Goal: Task Accomplishment & Management: Manage account settings

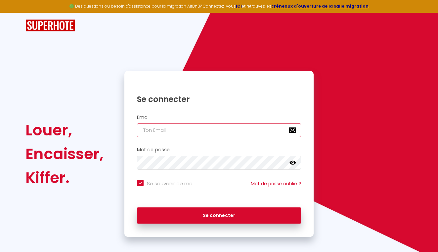
type input "[EMAIL_ADDRESS][DOMAIN_NAME]"
click at [219, 214] on button "Se connecter" at bounding box center [219, 216] width 164 height 17
checkbox input "true"
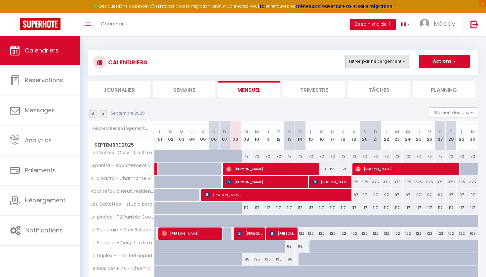
click at [379, 62] on button "Filtrer par hébergement" at bounding box center [376, 61] width 63 height 13
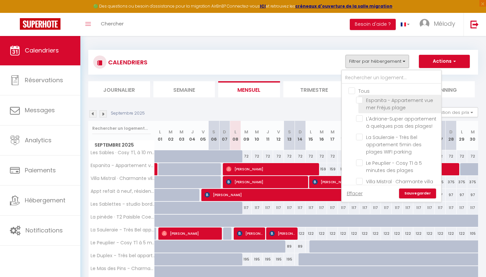
click at [361, 101] on input "Espanita - Appartement vue mer Fréjus plage" at bounding box center [397, 100] width 83 height 7
checkbox input "true"
checkbox input "false"
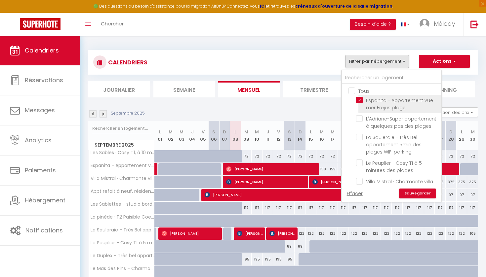
checkbox input "false"
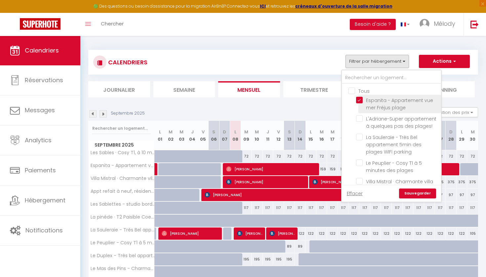
checkbox input "false"
click at [412, 192] on link "Sauvegarder" at bounding box center [417, 194] width 37 height 10
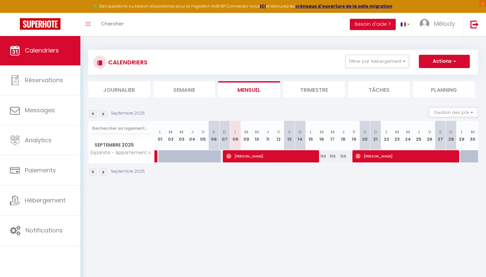
click at [96, 116] on div "Septembre 2025" at bounding box center [117, 113] width 58 height 7
click at [92, 114] on img at bounding box center [92, 113] width 7 height 7
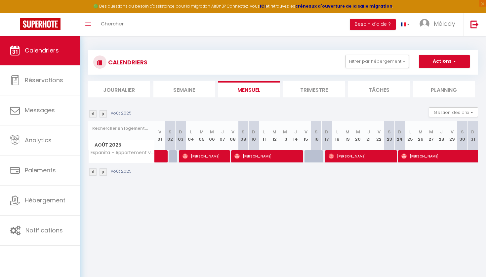
click at [424, 153] on span "[PERSON_NAME]" at bounding box center [462, 156] width 122 height 13
select select "OK"
select select "1"
select select "0"
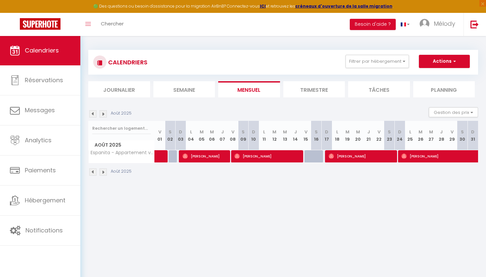
select select "1"
select select
select select "41869"
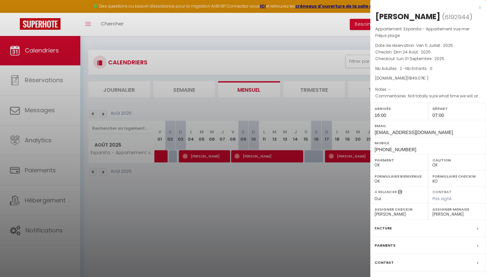
click at [437, 8] on div "x" at bounding box center [425, 7] width 111 height 8
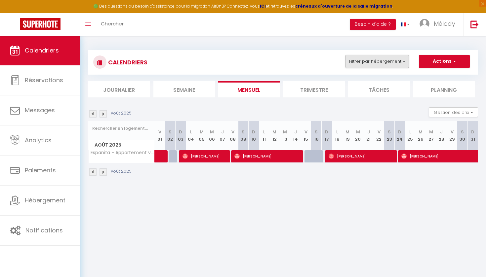
click at [373, 64] on button "Filtrer par hébergement" at bounding box center [376, 61] width 63 height 13
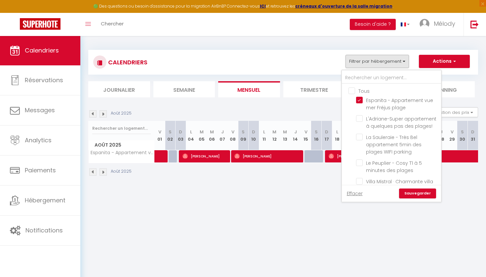
click at [355, 89] on input "Tous" at bounding box center [397, 90] width 99 height 7
checkbox input "true"
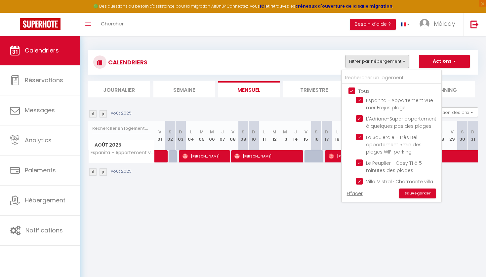
checkbox input "true"
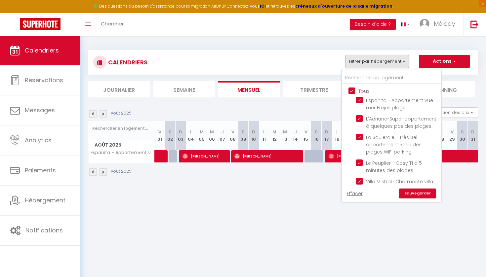
checkbox input "true"
click at [355, 89] on input "Tous" at bounding box center [397, 90] width 99 height 7
checkbox input "false"
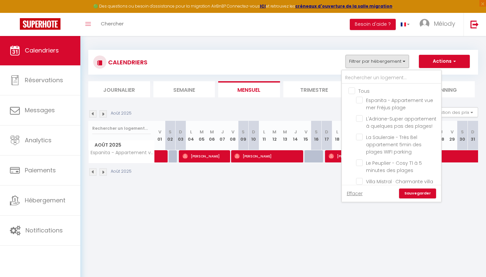
checkbox input "false"
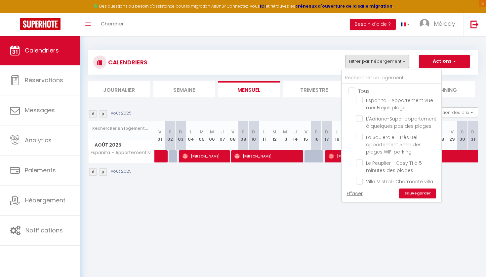
checkbox input "false"
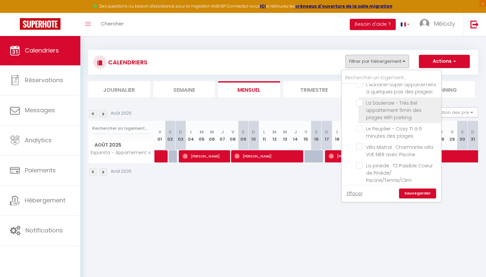
scroll to position [33, 0]
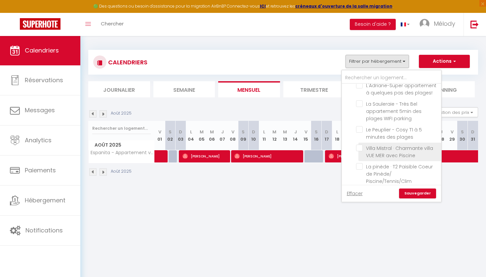
click at [362, 148] on input "Villa Mistral · Charmante villa VUE MER avec Piscine" at bounding box center [397, 148] width 83 height 7
checkbox input "true"
click at [408, 195] on link "Sauvegarder" at bounding box center [417, 194] width 37 height 10
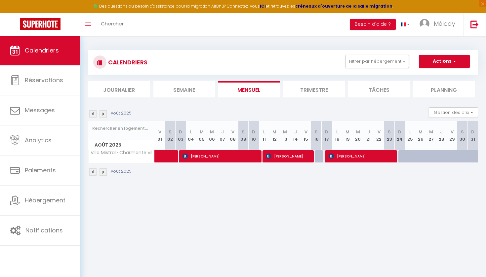
click at [209, 154] on span "[PERSON_NAME]" at bounding box center [221, 156] width 78 height 13
select select "KO"
select select
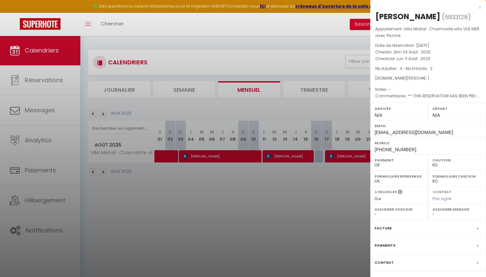
click at [241, 41] on div at bounding box center [243, 138] width 486 height 277
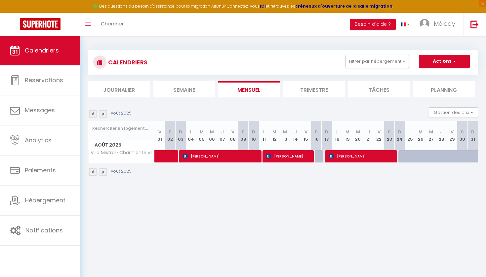
click at [92, 171] on img at bounding box center [92, 172] width 7 height 7
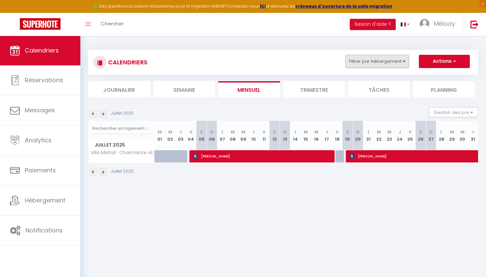
click at [387, 63] on button "Filtrer par hébergement" at bounding box center [376, 61] width 63 height 13
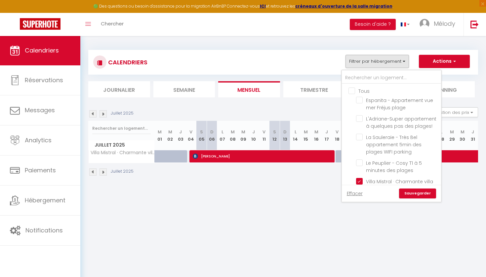
click at [352, 91] on input "Tous" at bounding box center [397, 90] width 99 height 7
checkbox input "true"
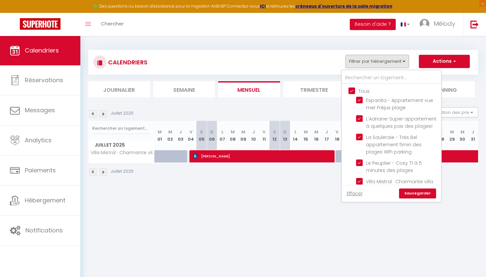
checkbox input "true"
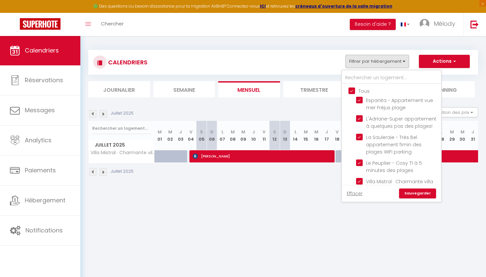
checkbox input "true"
click at [352, 91] on input "Tous" at bounding box center [397, 90] width 99 height 7
checkbox input "false"
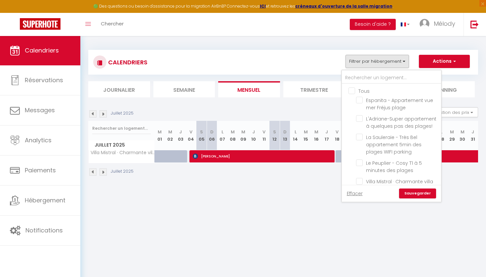
checkbox input "false"
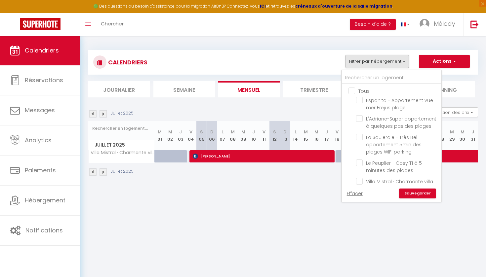
checkbox input "false"
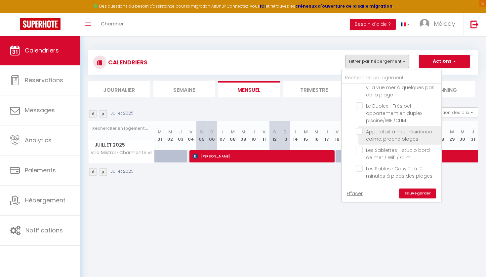
scroll to position [145, 0]
click at [360, 130] on input "Appt refait à neuf, résidence calme, proche plages" at bounding box center [397, 132] width 83 height 7
checkbox input "true"
click at [417, 194] on link "Sauvegarder" at bounding box center [417, 194] width 37 height 10
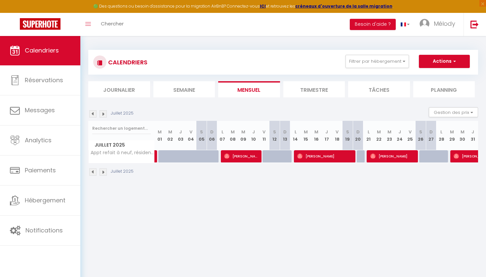
click at [103, 174] on img at bounding box center [102, 172] width 7 height 7
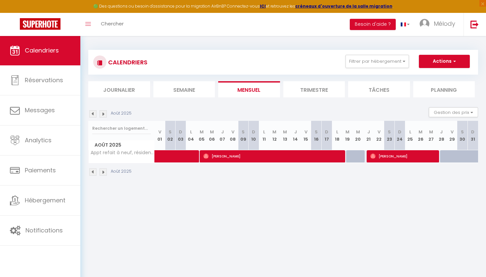
click at [251, 156] on span "[PERSON_NAME]" at bounding box center [273, 156] width 141 height 13
select select "OK"
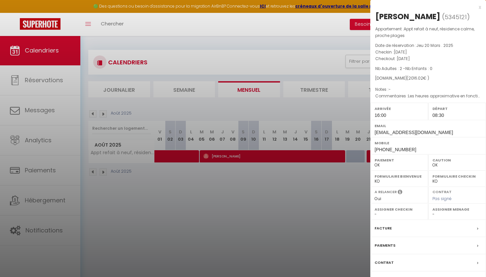
click at [437, 7] on div "x" at bounding box center [425, 7] width 111 height 8
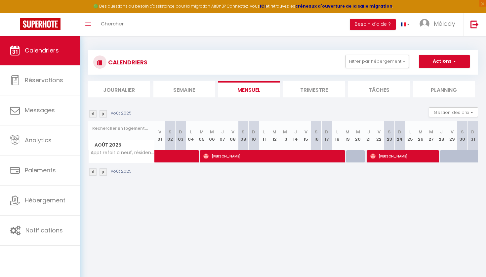
click at [408, 156] on span "[PERSON_NAME]" at bounding box center [403, 156] width 67 height 13
select select "0"
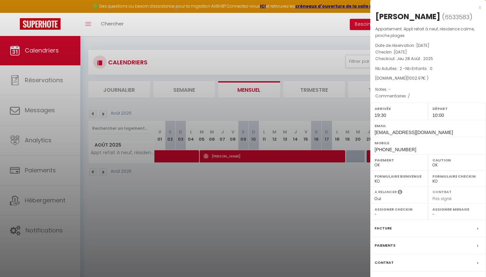
click at [250, 45] on div at bounding box center [243, 138] width 486 height 277
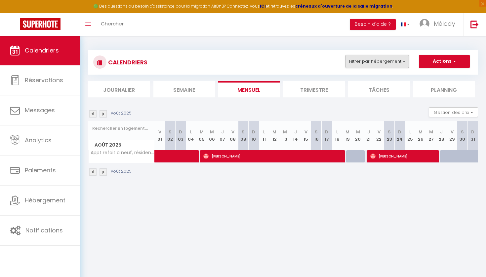
click at [387, 62] on button "Filtrer par hébergement" at bounding box center [376, 61] width 63 height 13
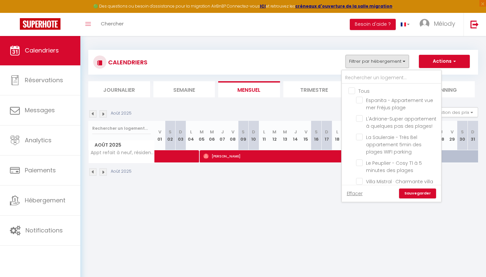
click at [352, 93] on input "Tous" at bounding box center [397, 90] width 99 height 7
checkbox input "true"
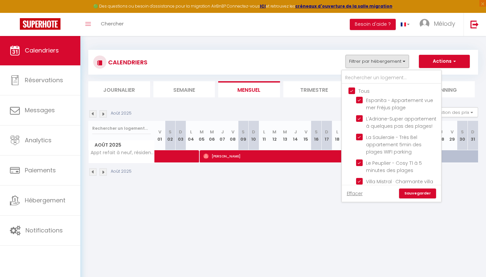
checkbox input "true"
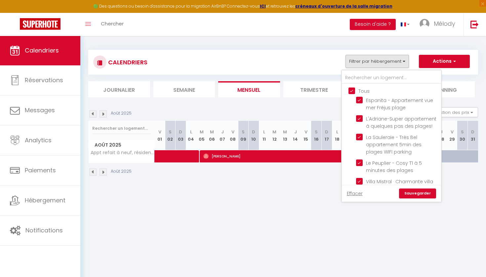
checkbox input "true"
click at [352, 93] on input "Tous" at bounding box center [397, 90] width 99 height 7
checkbox input "false"
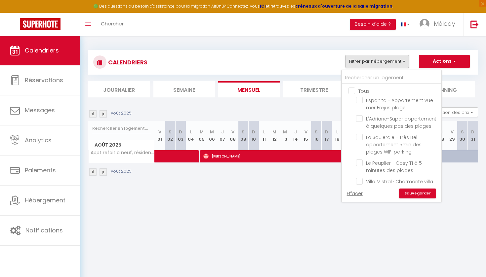
checkbox input "false"
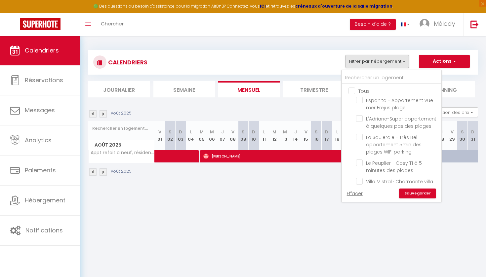
checkbox input "false"
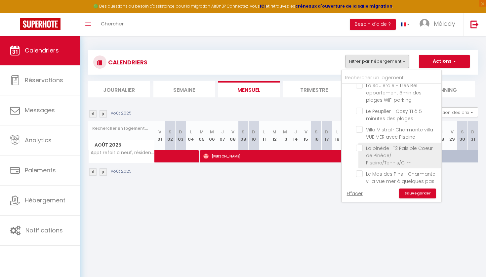
scroll to position [62, 0]
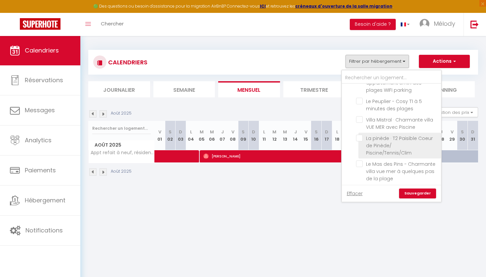
click at [361, 136] on input "La pinède · T2 Paisible Coeur de Pinède/ Piscine/Tennis/Clim" at bounding box center [397, 138] width 83 height 7
checkbox input "true"
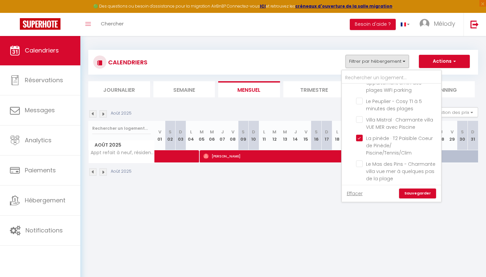
click at [406, 189] on link "Sauvegarder" at bounding box center [417, 194] width 37 height 10
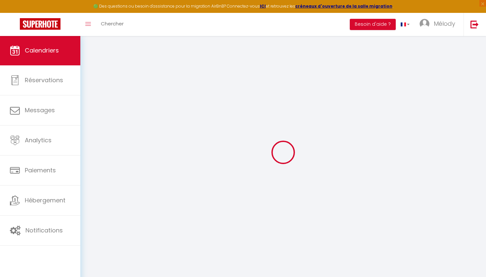
select select "0"
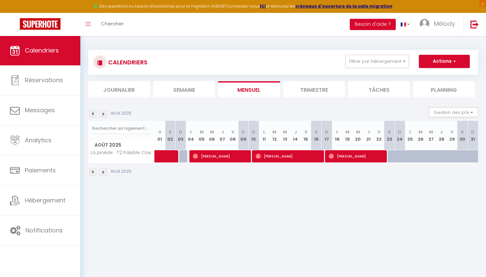
click at [217, 157] on span "[PERSON_NAME]" at bounding box center [221, 156] width 57 height 13
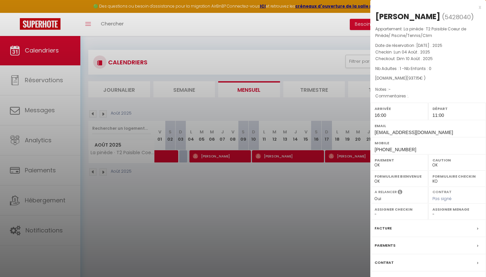
click at [267, 229] on div at bounding box center [243, 138] width 486 height 277
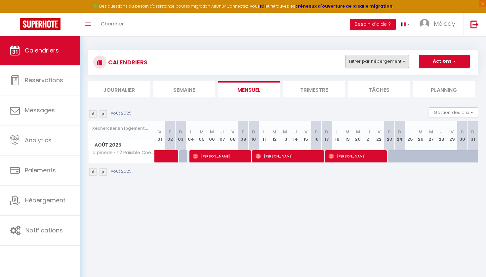
click at [377, 63] on button "Filtrer par hébergement" at bounding box center [376, 61] width 63 height 13
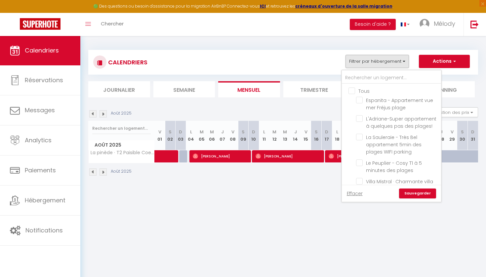
click at [352, 90] on input "Tous" at bounding box center [397, 90] width 99 height 7
checkbox input "true"
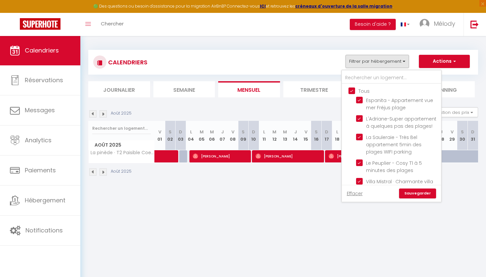
checkbox input "true"
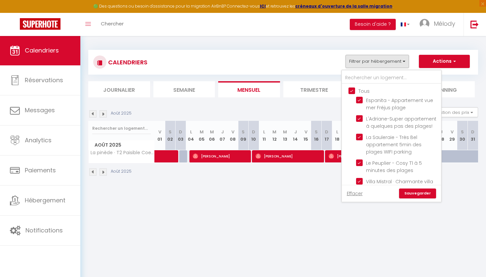
checkbox input "true"
click at [352, 90] on input "Tous" at bounding box center [397, 90] width 99 height 7
checkbox input "false"
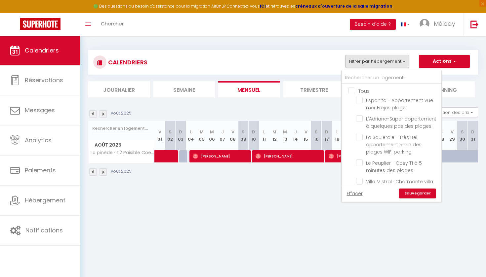
checkbox input "false"
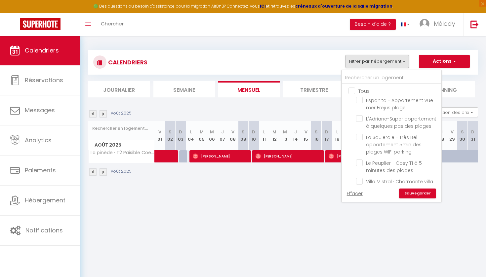
checkbox input "false"
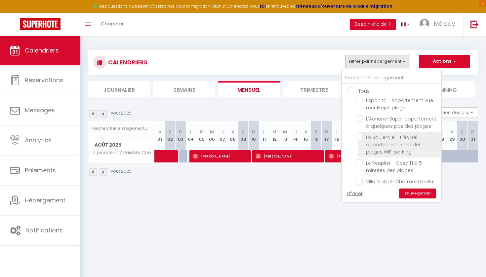
click at [360, 135] on input "La Sauleraie - Très Bel appartement 5min des plages WIFI parking" at bounding box center [397, 137] width 83 height 7
checkbox input "true"
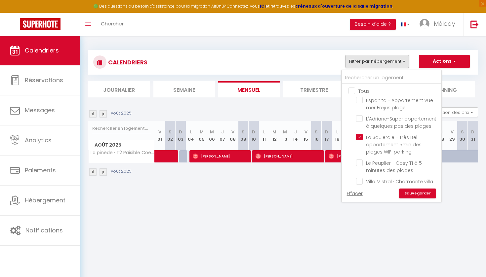
click at [407, 194] on link "Sauvegarder" at bounding box center [417, 194] width 37 height 10
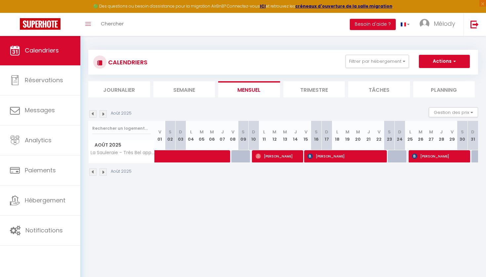
click at [278, 155] on span "[PERSON_NAME]" at bounding box center [278, 156] width 46 height 13
select select "41869"
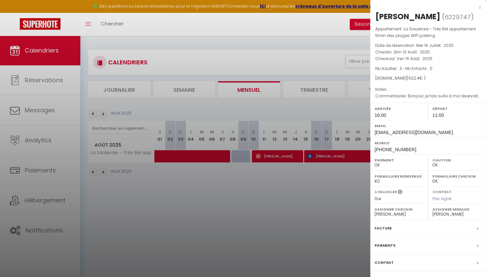
click at [335, 159] on div at bounding box center [243, 138] width 486 height 277
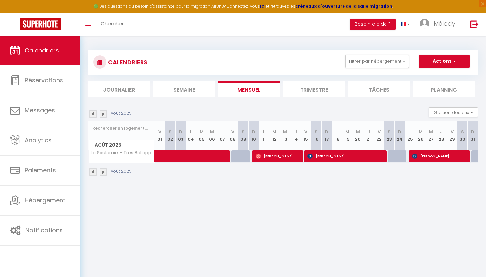
click at [338, 156] on span "[PERSON_NAME]" at bounding box center [346, 156] width 78 height 13
select select "KO"
select select "1"
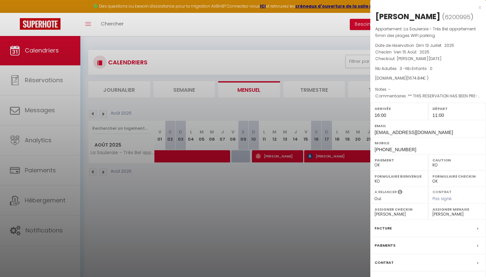
click at [338, 197] on div at bounding box center [243, 138] width 486 height 277
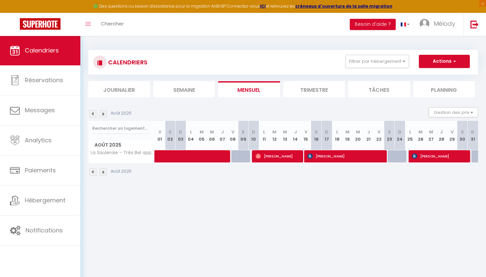
click at [428, 158] on span "[PERSON_NAME]" at bounding box center [440, 156] width 57 height 13
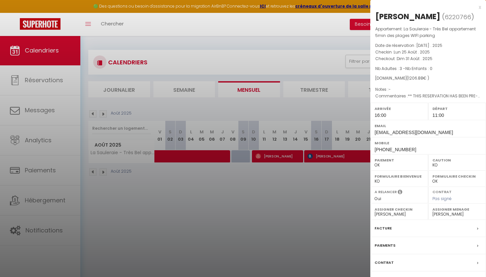
click at [330, 215] on div at bounding box center [243, 138] width 486 height 277
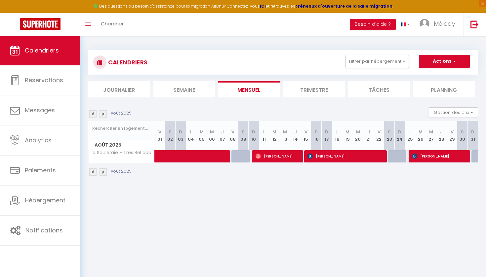
click at [101, 115] on img at bounding box center [102, 113] width 7 height 7
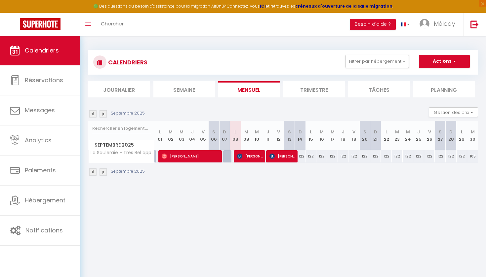
click at [103, 115] on img at bounding box center [102, 113] width 7 height 7
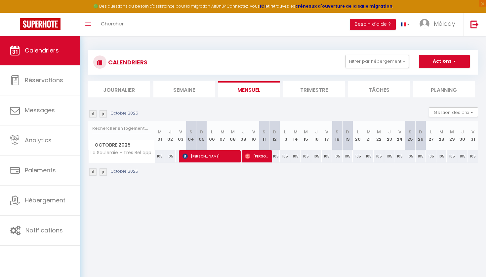
click at [92, 115] on img at bounding box center [92, 113] width 7 height 7
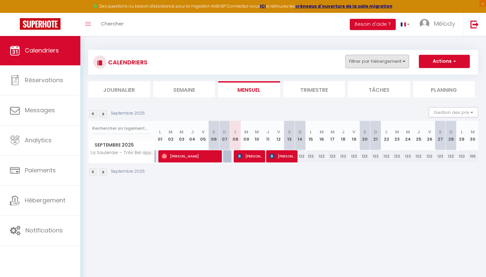
click at [362, 66] on button "Filtrer par hébergement" at bounding box center [376, 61] width 63 height 13
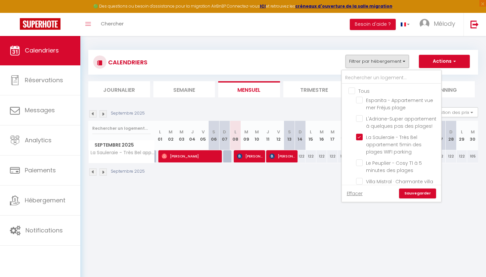
click at [353, 91] on input "Tous" at bounding box center [397, 90] width 99 height 7
checkbox input "true"
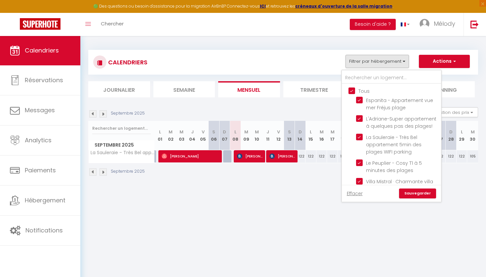
checkbox input "true"
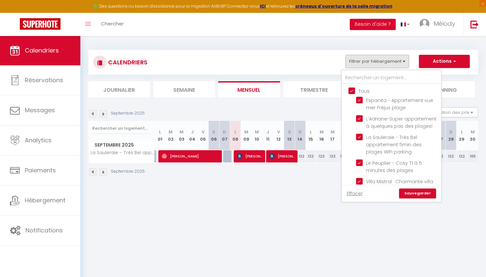
checkbox input "true"
click at [353, 91] on input "Tous" at bounding box center [397, 90] width 99 height 7
checkbox input "false"
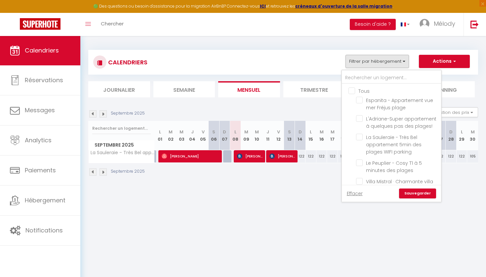
checkbox input "false"
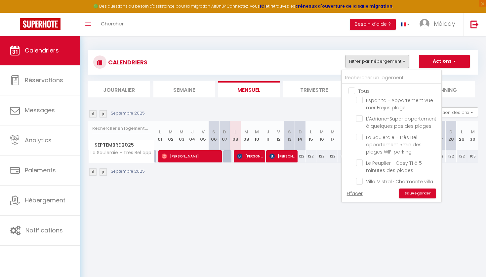
checkbox input "false"
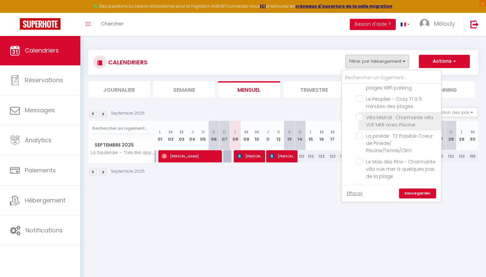
scroll to position [85, 0]
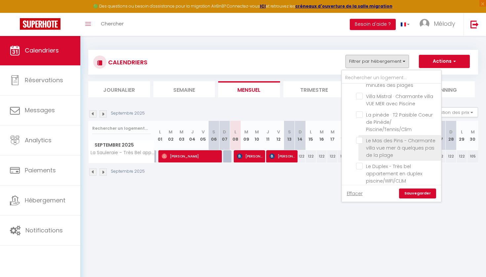
click at [359, 136] on li "Le Mas des Pins - Charmante villa vue mer à quelques pas de la plage" at bounding box center [399, 148] width 83 height 26
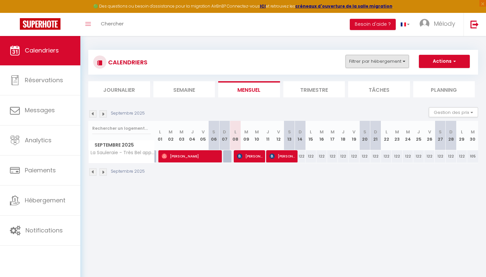
click at [385, 61] on button "Filtrer par hébergement" at bounding box center [376, 61] width 63 height 13
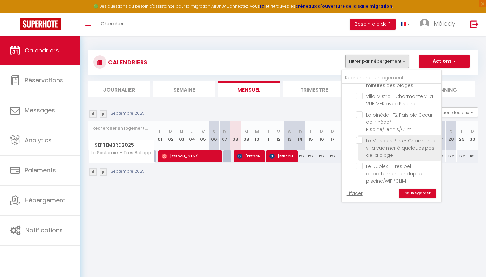
click at [359, 141] on input "Le Mas des Pins - Charmante villa vue mer à quelques pas de la plage" at bounding box center [397, 140] width 83 height 7
checkbox input "true"
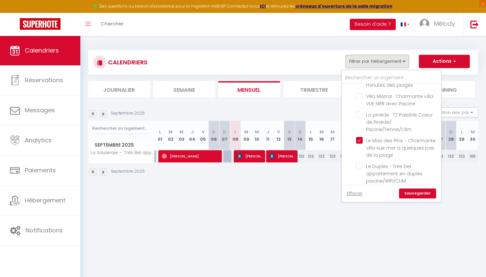
click at [409, 195] on link "Sauvegarder" at bounding box center [417, 194] width 37 height 10
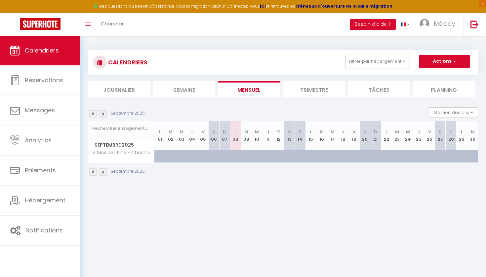
click at [93, 112] on img at bounding box center [92, 113] width 7 height 7
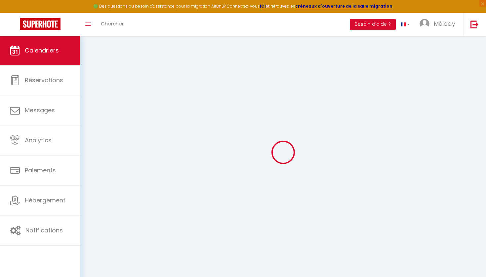
select select "KO"
select select "0"
select select "41869"
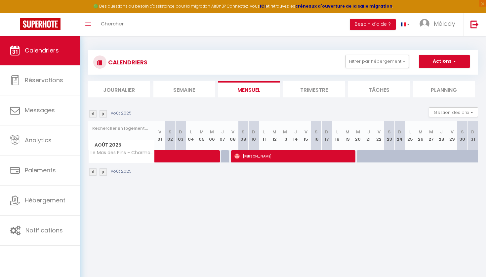
click at [254, 158] on span "[PERSON_NAME]" at bounding box center [294, 156] width 120 height 13
select select "OK"
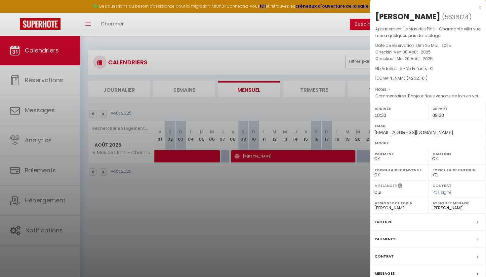
click at [172, 33] on div at bounding box center [243, 138] width 486 height 277
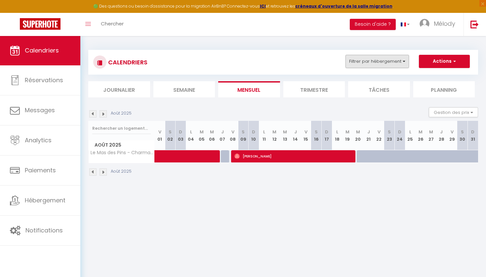
click at [359, 63] on button "Filtrer par hébergement" at bounding box center [376, 61] width 63 height 13
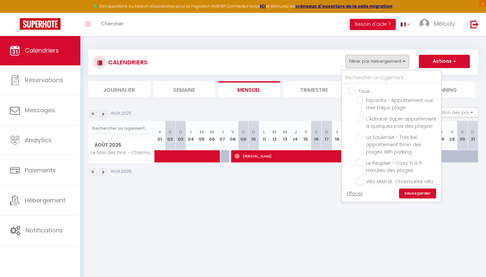
click at [350, 90] on input "Tous" at bounding box center [397, 90] width 99 height 7
checkbox input "true"
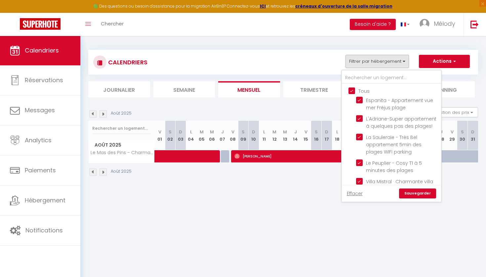
checkbox input "true"
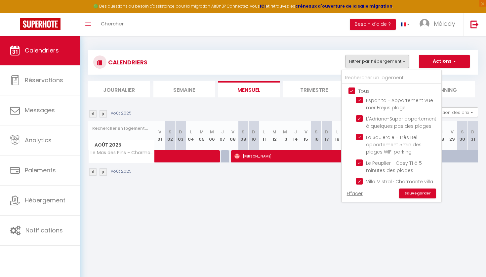
checkbox input "true"
click at [351, 89] on input "Tous" at bounding box center [397, 90] width 99 height 7
checkbox input "false"
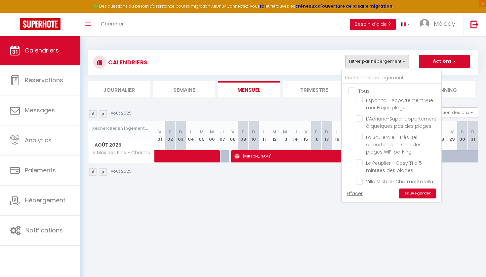
checkbox input "false"
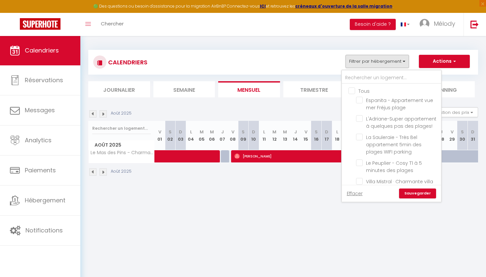
checkbox input "false"
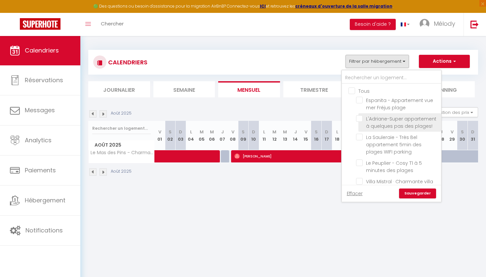
click at [360, 117] on input "L'Adriane-Super appartement à quelques pas des plages!" at bounding box center [397, 118] width 83 height 7
checkbox input "true"
click at [407, 192] on link "Sauvegarder" at bounding box center [417, 194] width 37 height 10
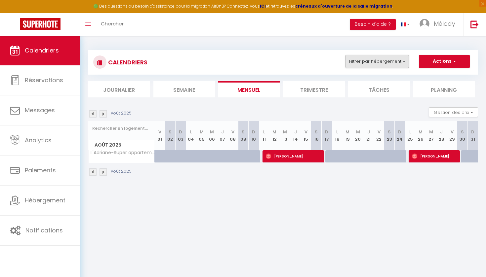
click at [366, 59] on button "Filtrer par hébergement" at bounding box center [376, 61] width 63 height 13
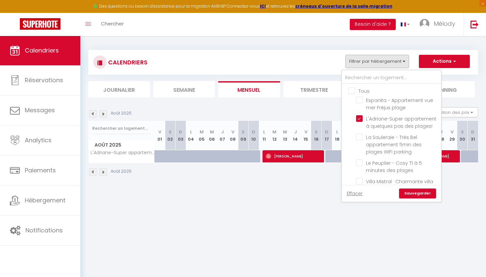
click at [352, 91] on input "Tous" at bounding box center [397, 90] width 99 height 7
checkbox input "true"
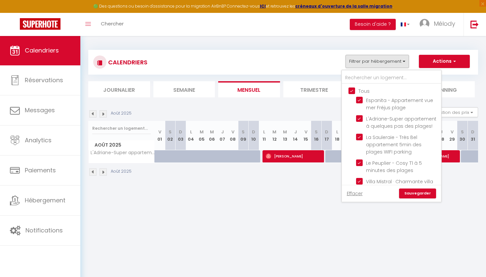
checkbox input "true"
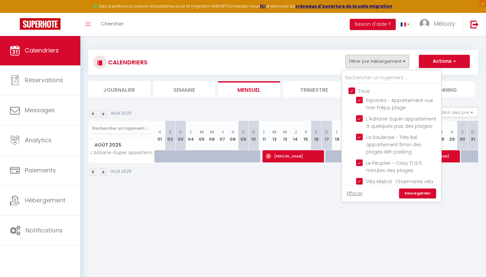
checkbox input "true"
click at [352, 91] on input "Tous" at bounding box center [397, 90] width 99 height 7
checkbox input "false"
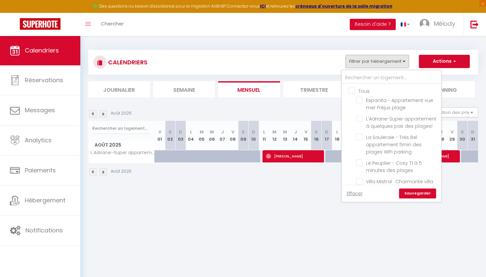
checkbox input "false"
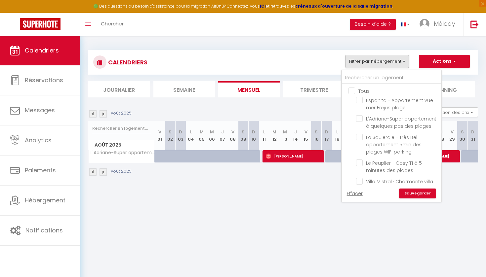
checkbox input "false"
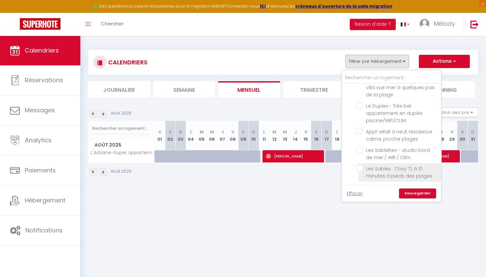
scroll to position [145, 0]
click at [360, 172] on input "Les Sables · Cosy T1, à 10 minutes à pieds des plages" at bounding box center [397, 169] width 83 height 7
click at [414, 195] on link "Sauvegarder" at bounding box center [417, 194] width 37 height 10
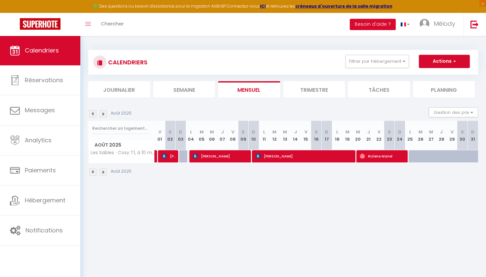
click at [93, 114] on img at bounding box center [92, 113] width 7 height 7
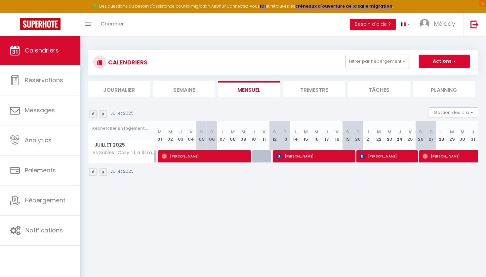
click at [103, 112] on img at bounding box center [102, 113] width 7 height 7
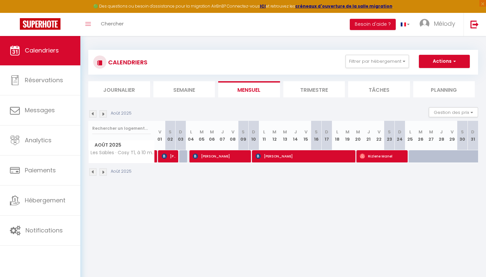
click at [93, 172] on img at bounding box center [92, 172] width 7 height 7
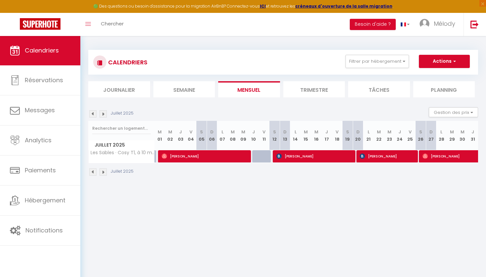
click at [103, 174] on img at bounding box center [102, 172] width 7 height 7
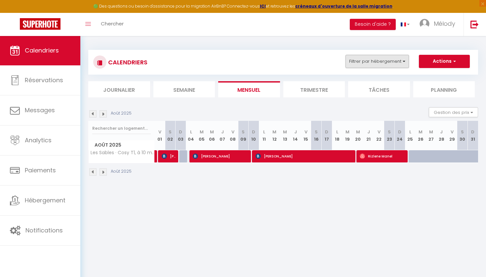
click at [394, 61] on button "Filtrer par hébergement" at bounding box center [376, 61] width 63 height 13
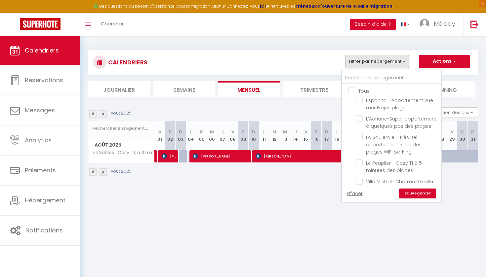
click at [352, 92] on input "Tous" at bounding box center [397, 90] width 99 height 7
click at [350, 91] on input "Tous" at bounding box center [397, 90] width 99 height 7
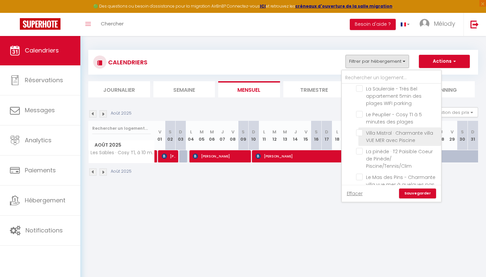
scroll to position [53, 0]
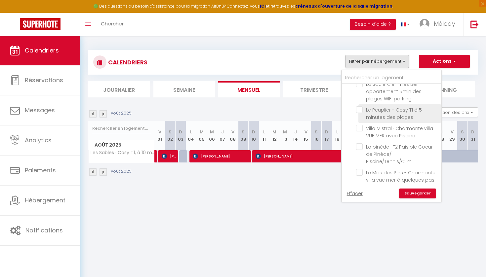
click at [361, 111] on input "Le Peuplier - Cosy T1 à 5 minutes des plages" at bounding box center [397, 109] width 83 height 7
click at [415, 194] on link "Sauvegarder" at bounding box center [417, 194] width 37 height 10
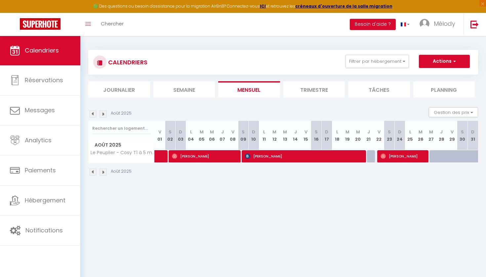
click at [93, 170] on img at bounding box center [92, 172] width 7 height 7
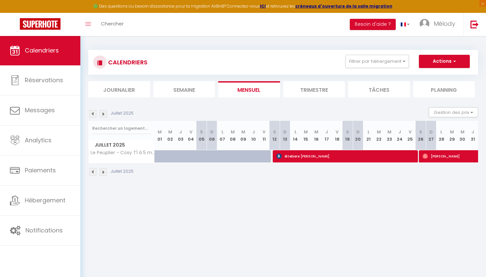
click at [106, 171] on img at bounding box center [102, 172] width 7 height 7
